Goal: Task Accomplishment & Management: Complete application form

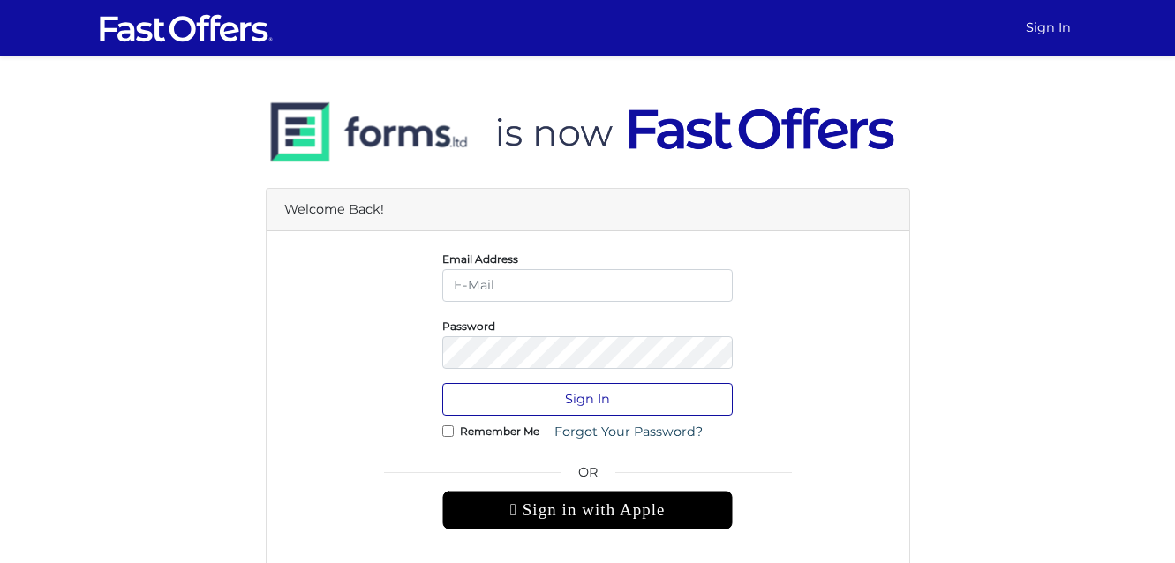
type input "[EMAIL_ADDRESS][PERSON_NAME][DOMAIN_NAME]"
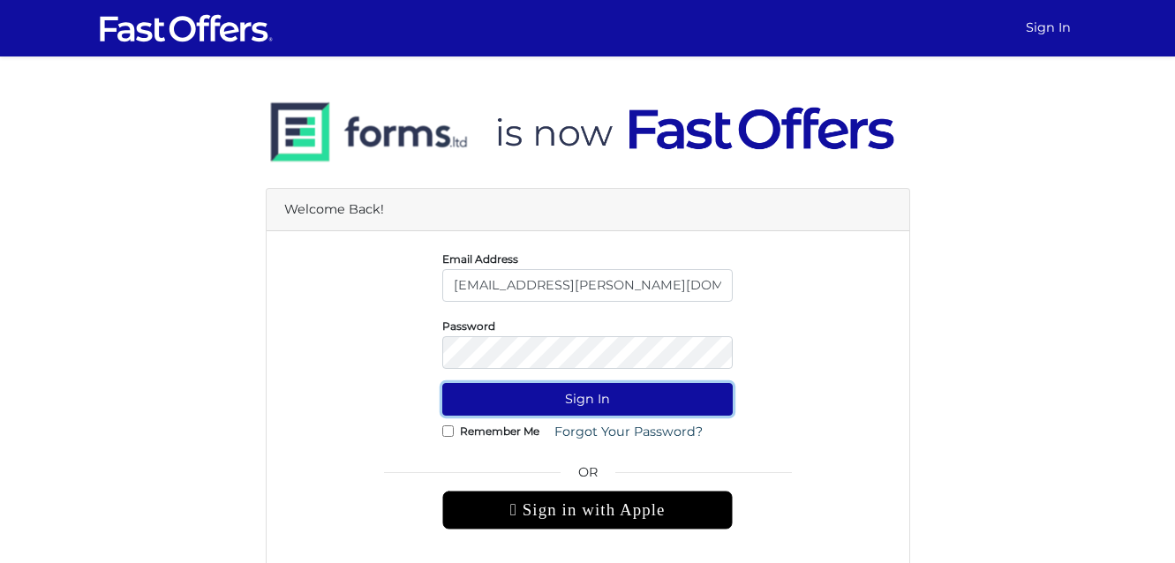
click at [560, 411] on button "Sign In" at bounding box center [587, 399] width 290 height 33
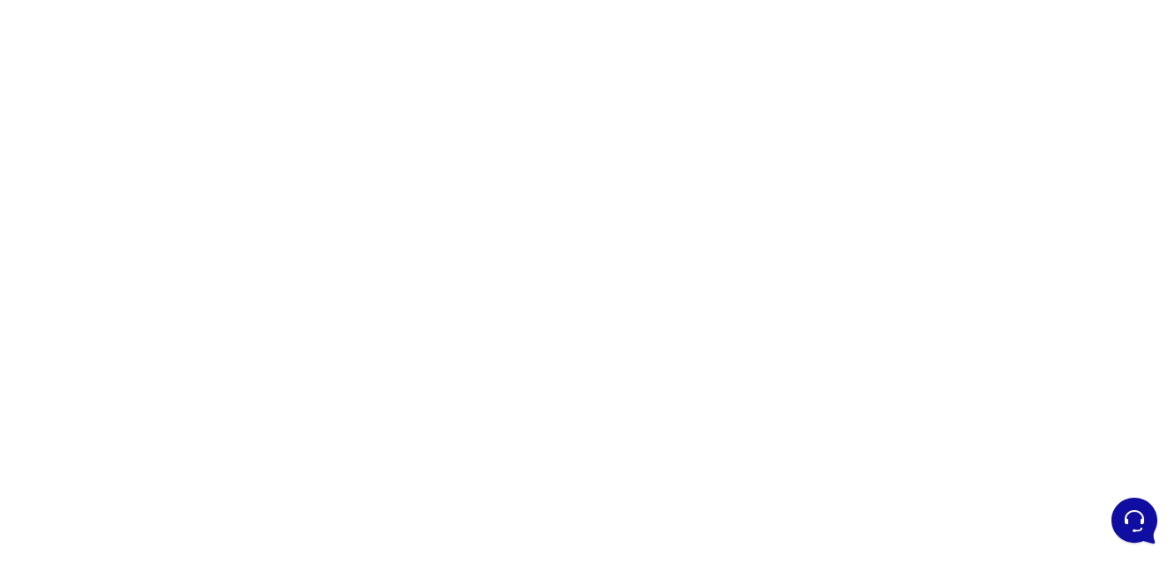
scroll to position [217, 0]
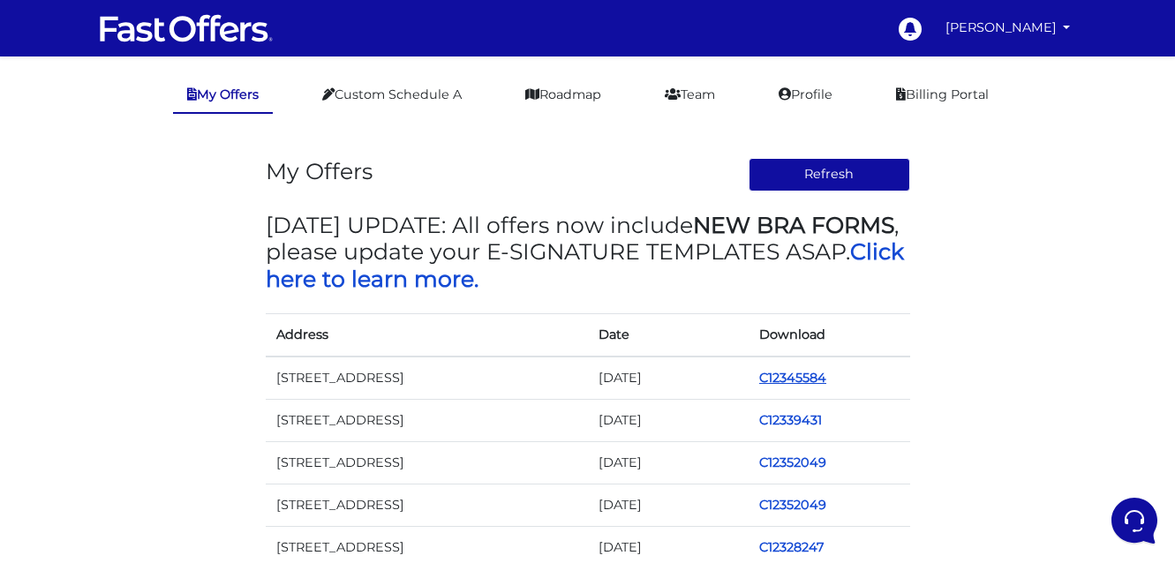
click at [786, 377] on link "C12345584" at bounding box center [792, 378] width 67 height 16
